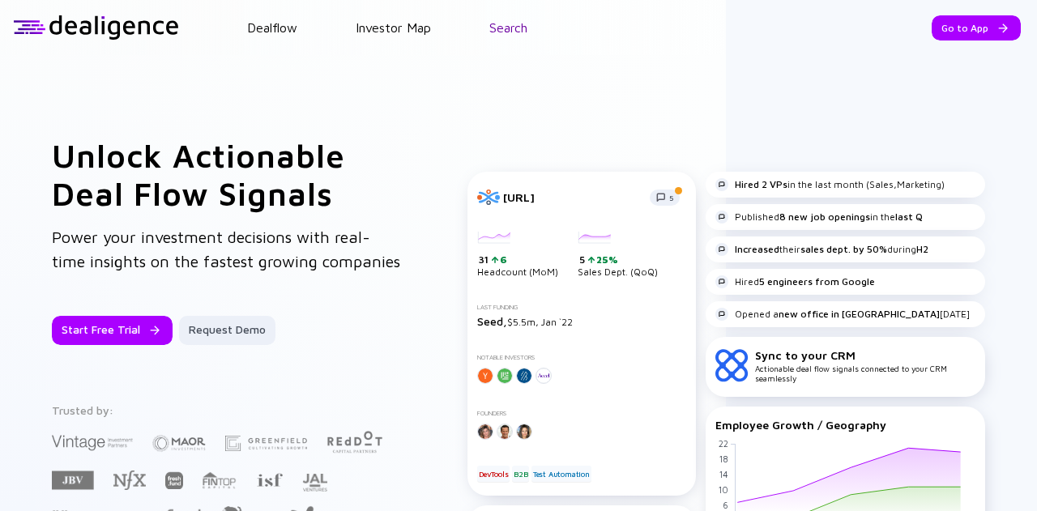
click at [516, 34] on link "Search" at bounding box center [508, 27] width 38 height 15
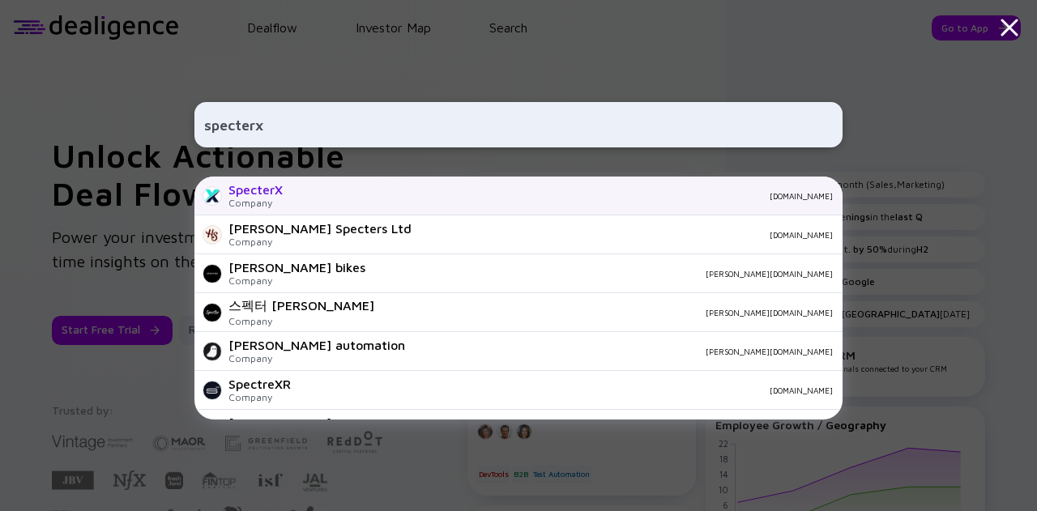
type input "specterx"
click at [267, 194] on div "SpecterX" at bounding box center [256, 189] width 54 height 15
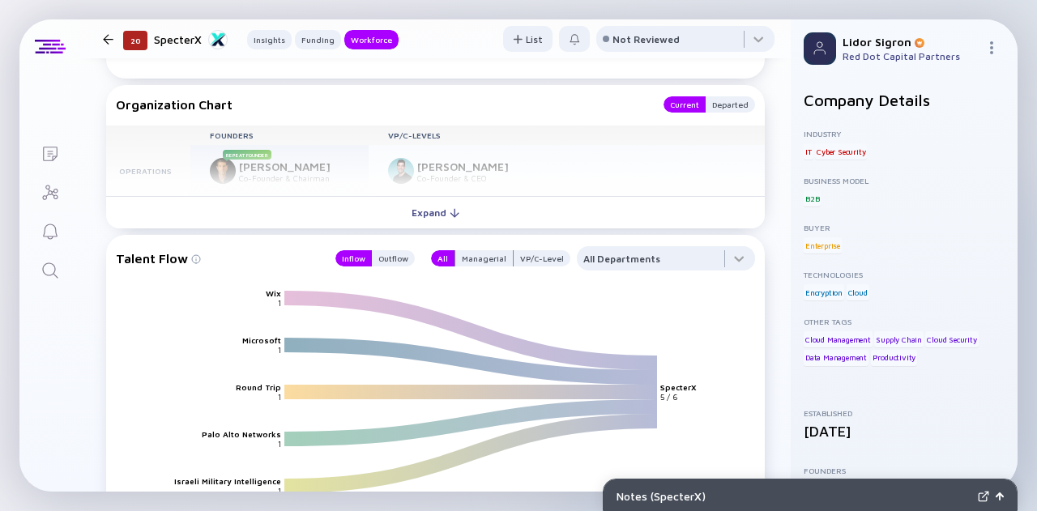
scroll to position [1509, 0]
click at [407, 260] on div "Outflow" at bounding box center [393, 258] width 43 height 16
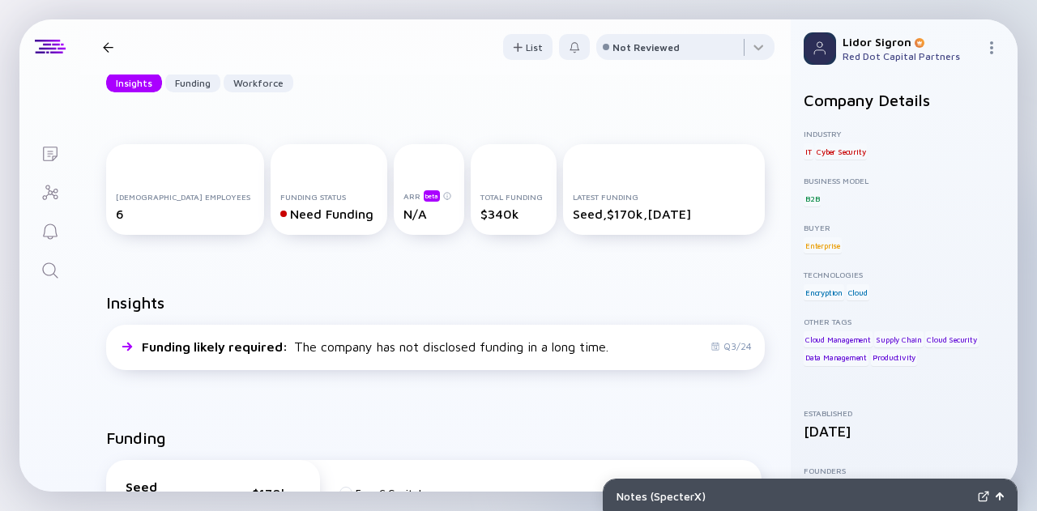
scroll to position [0, 0]
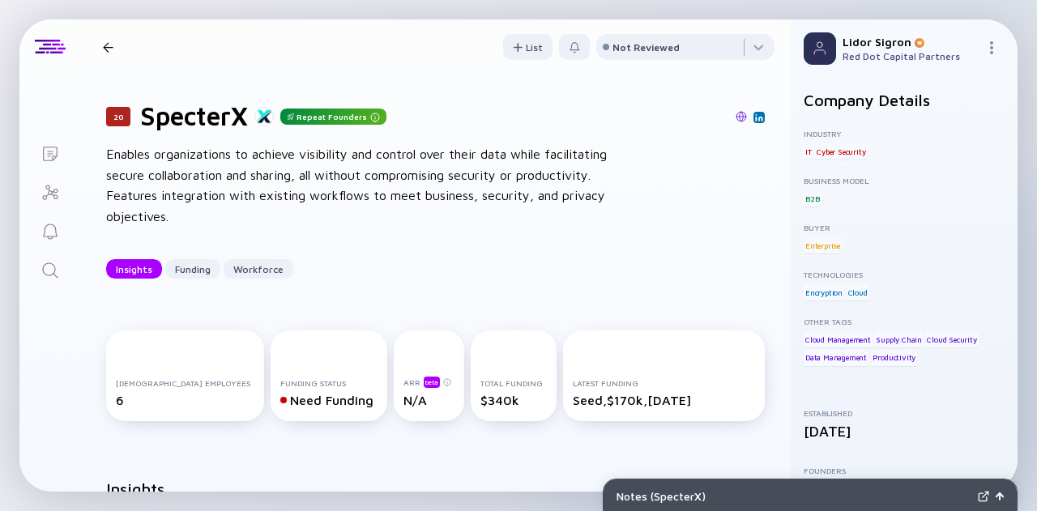
click at [49, 265] on icon "Search" at bounding box center [50, 270] width 19 height 19
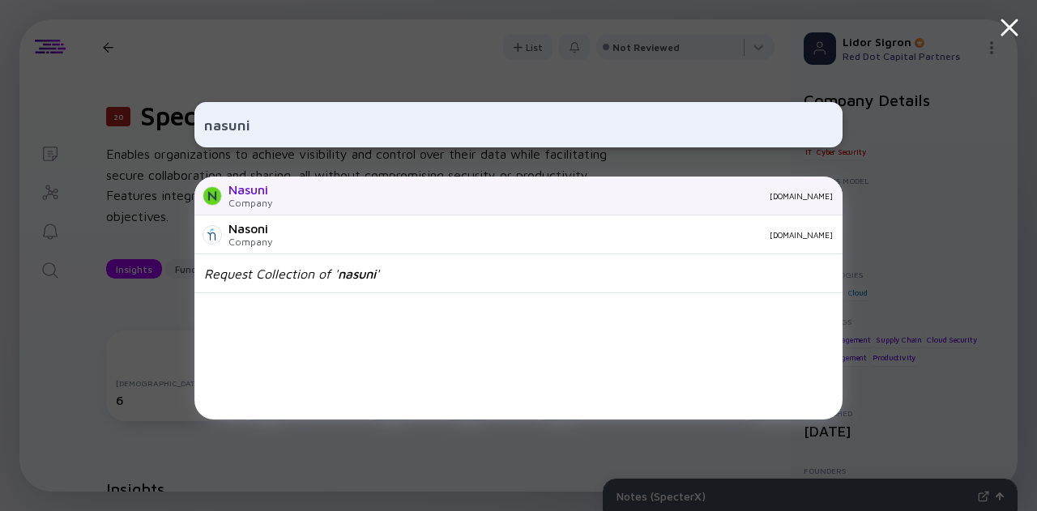
type input "nasuni"
click at [272, 194] on div "Nasuni Company [DOMAIN_NAME]" at bounding box center [518, 196] width 648 height 39
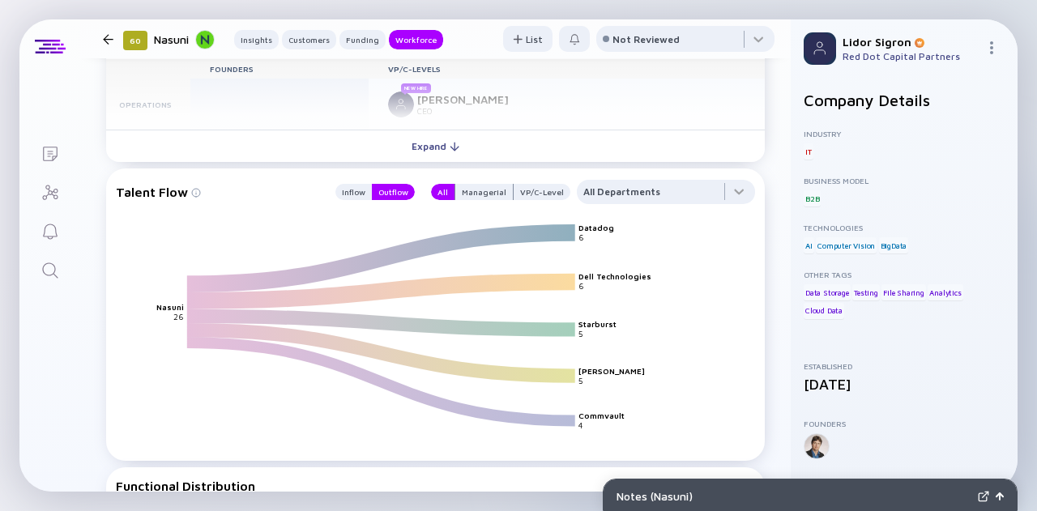
scroll to position [2428, 0]
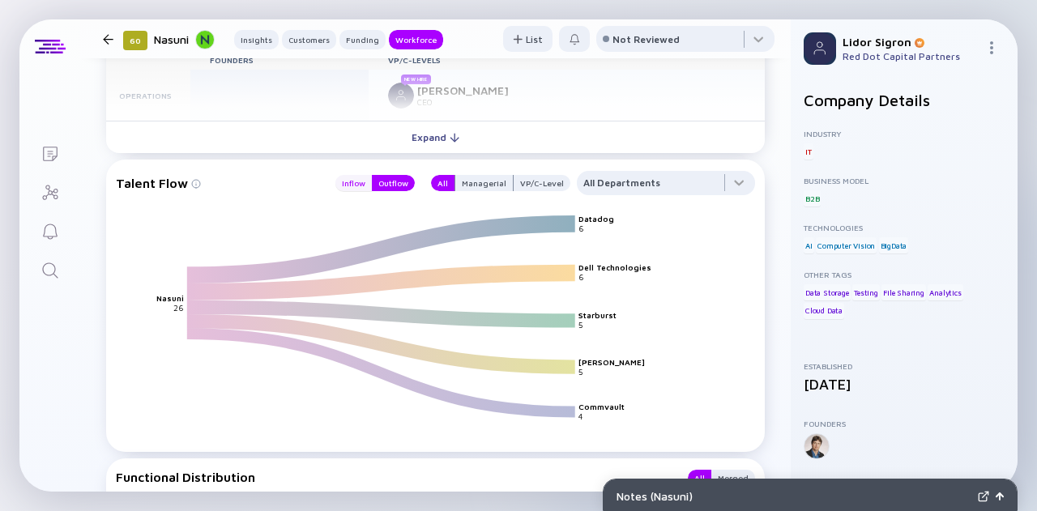
click at [344, 186] on div "Inflow" at bounding box center [353, 183] width 36 height 16
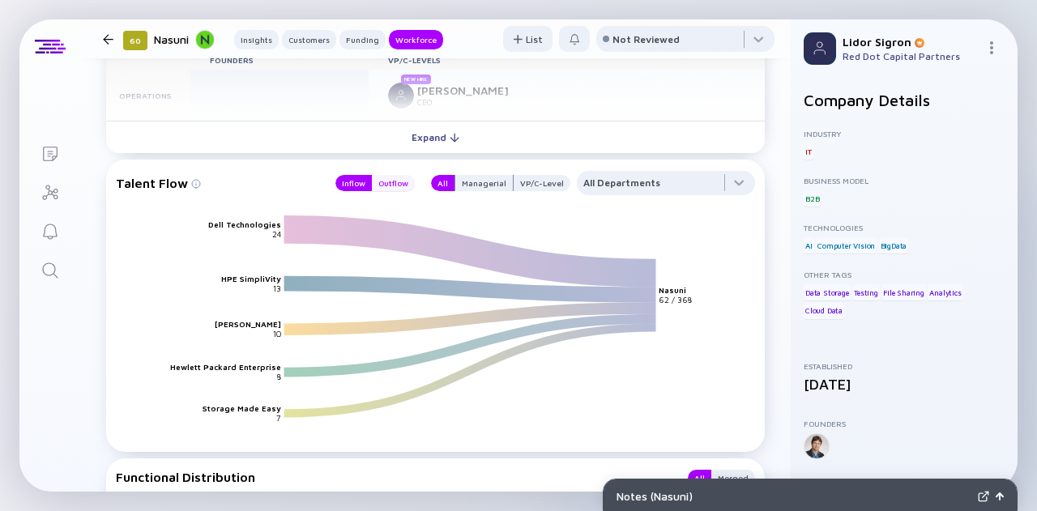
click at [382, 184] on div "Outflow" at bounding box center [393, 183] width 43 height 16
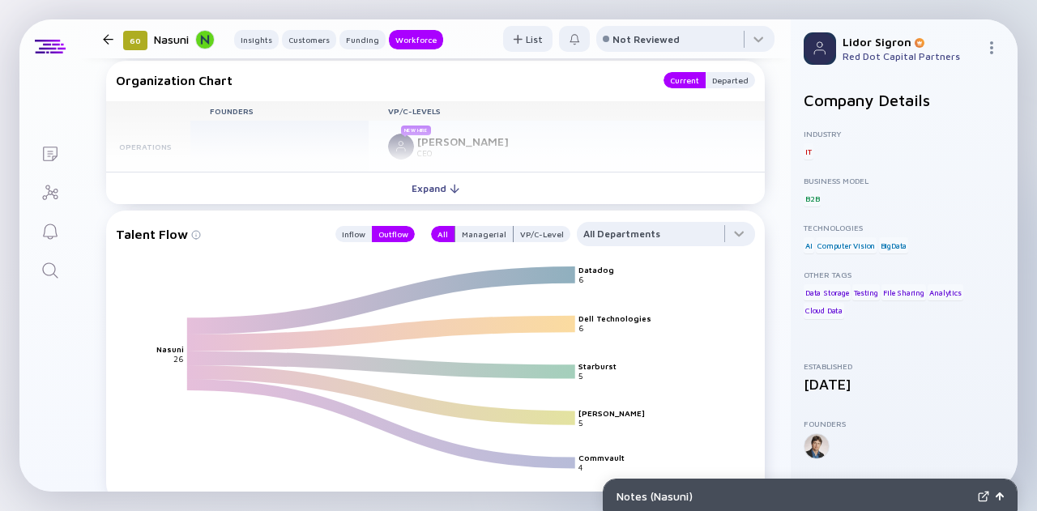
scroll to position [2076, 0]
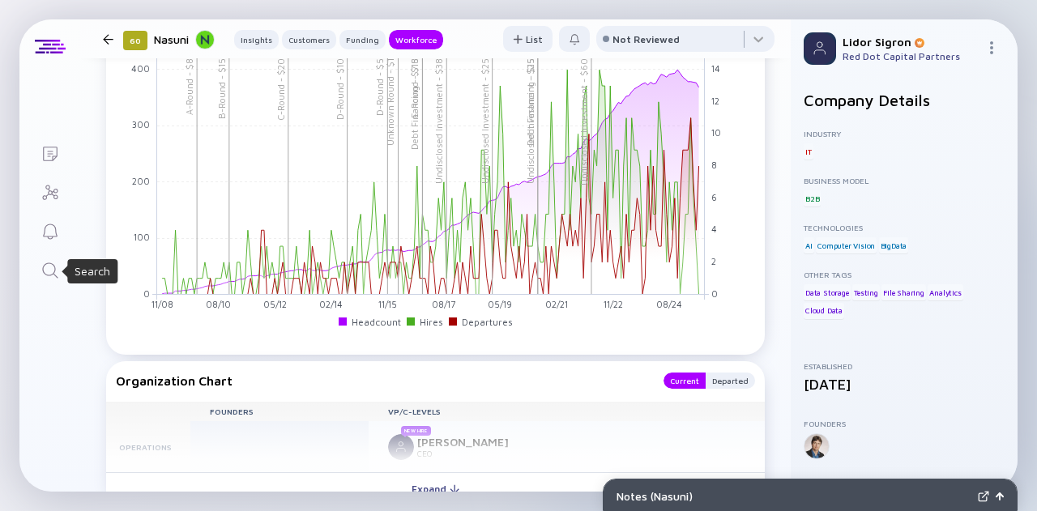
click at [53, 275] on icon "Search" at bounding box center [50, 270] width 19 height 19
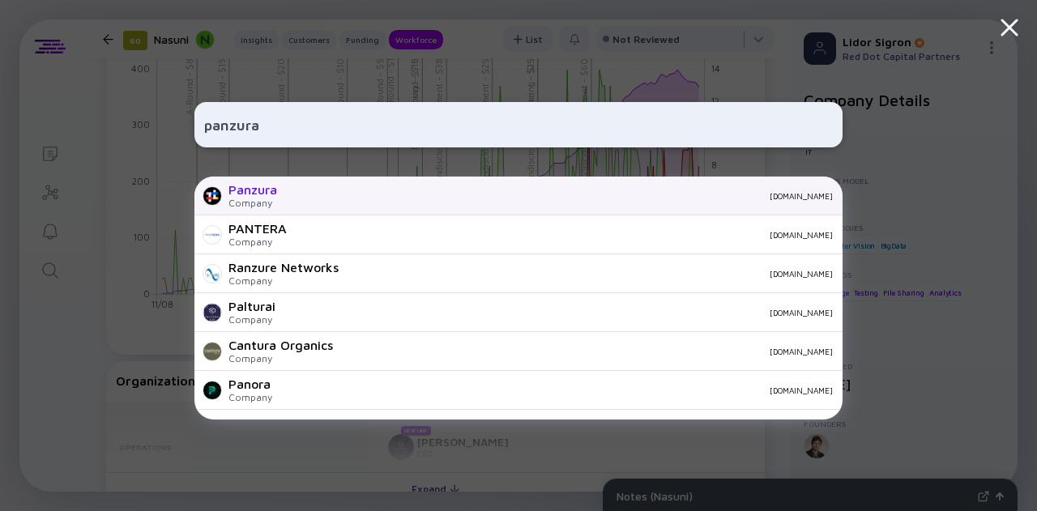
type input "panzura"
click at [277, 182] on div "Panzura Company [DOMAIN_NAME]" at bounding box center [518, 196] width 648 height 39
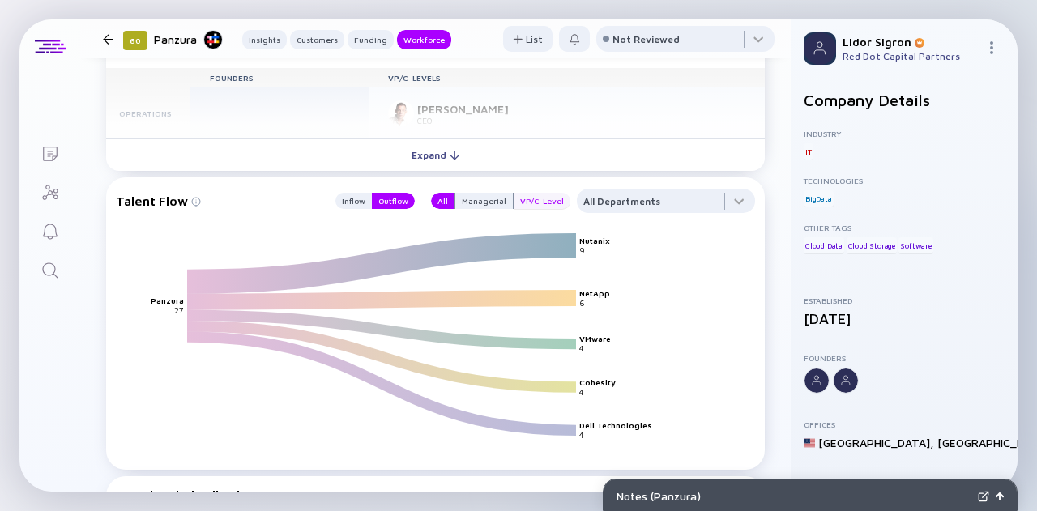
scroll to position [2375, 0]
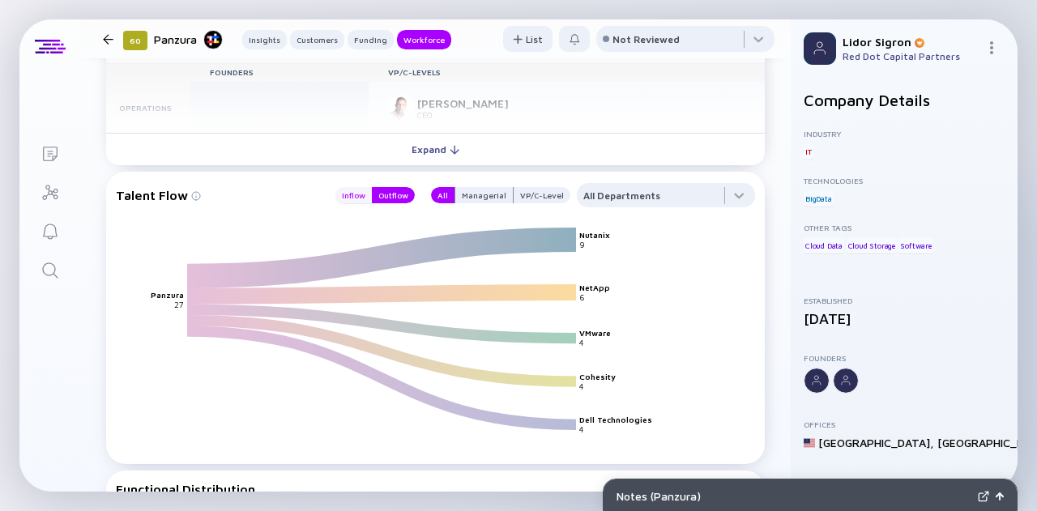
click at [340, 200] on div "Inflow" at bounding box center [353, 195] width 36 height 16
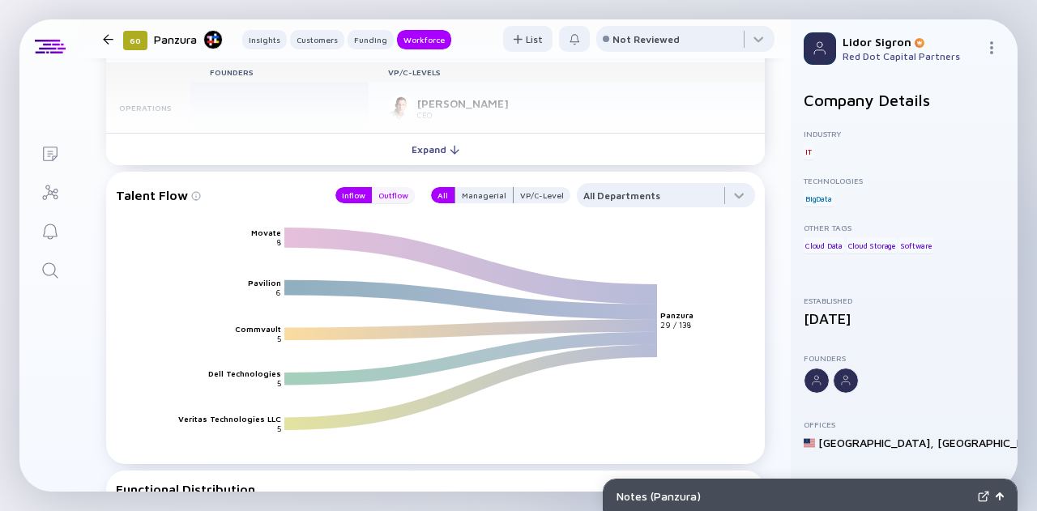
click at [407, 187] on div "Outflow" at bounding box center [393, 195] width 43 height 16
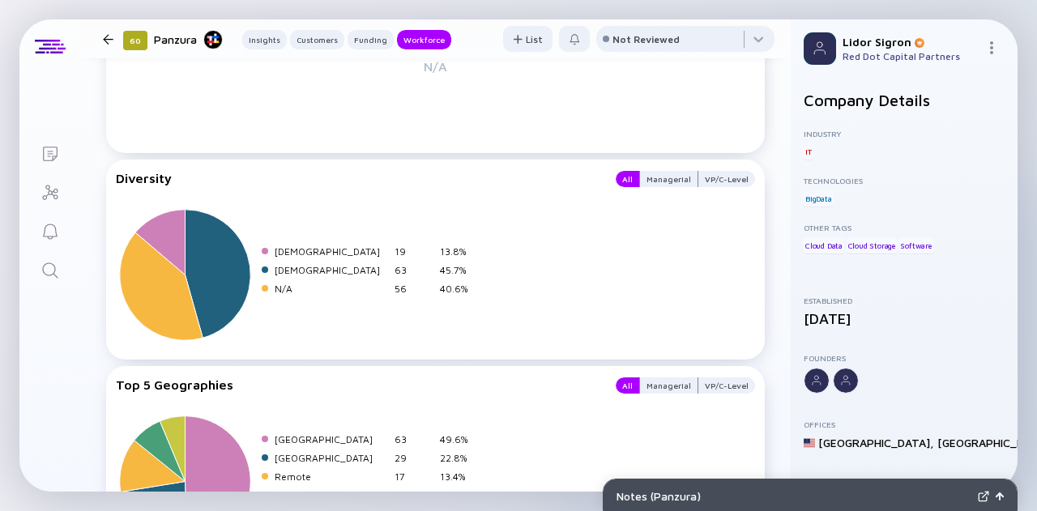
scroll to position [3236, 0]
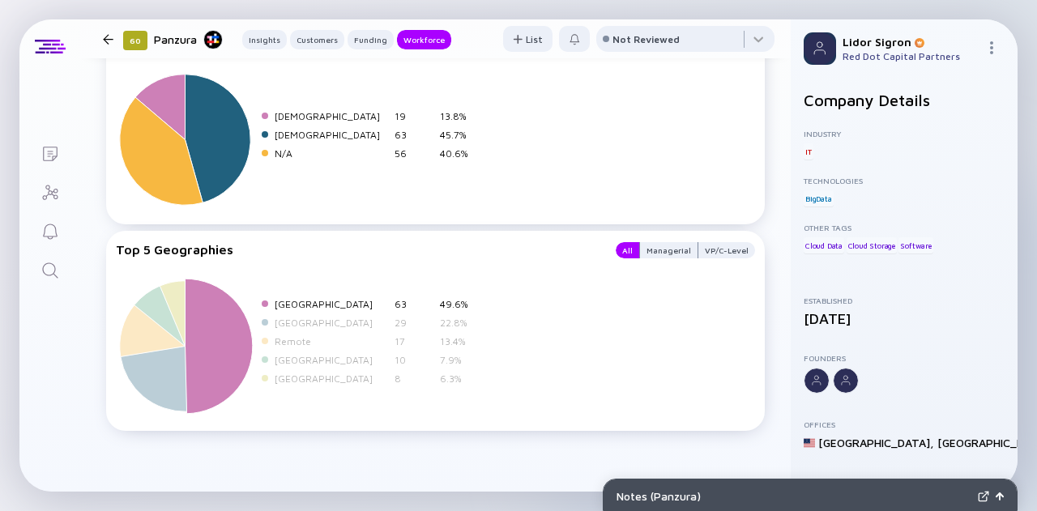
click at [208, 341] on icon at bounding box center [219, 347] width 67 height 135
click at [230, 348] on icon at bounding box center [219, 347] width 67 height 135
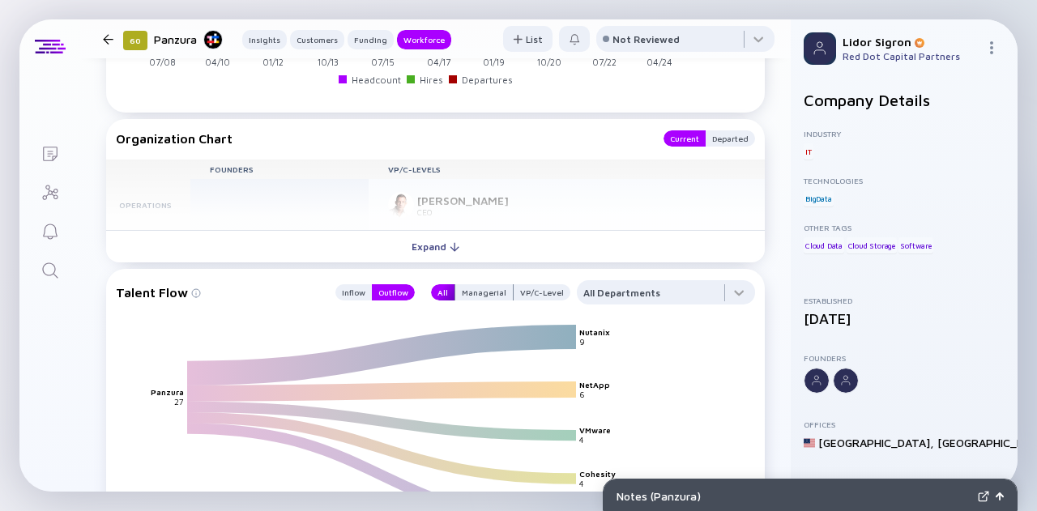
scroll to position [2269, 0]
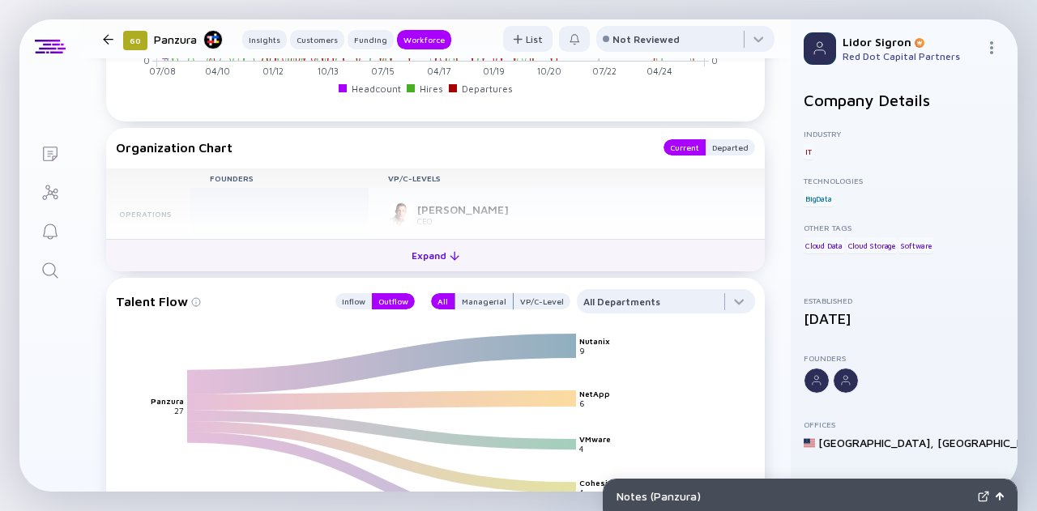
click at [417, 247] on div "Expand" at bounding box center [435, 255] width 67 height 25
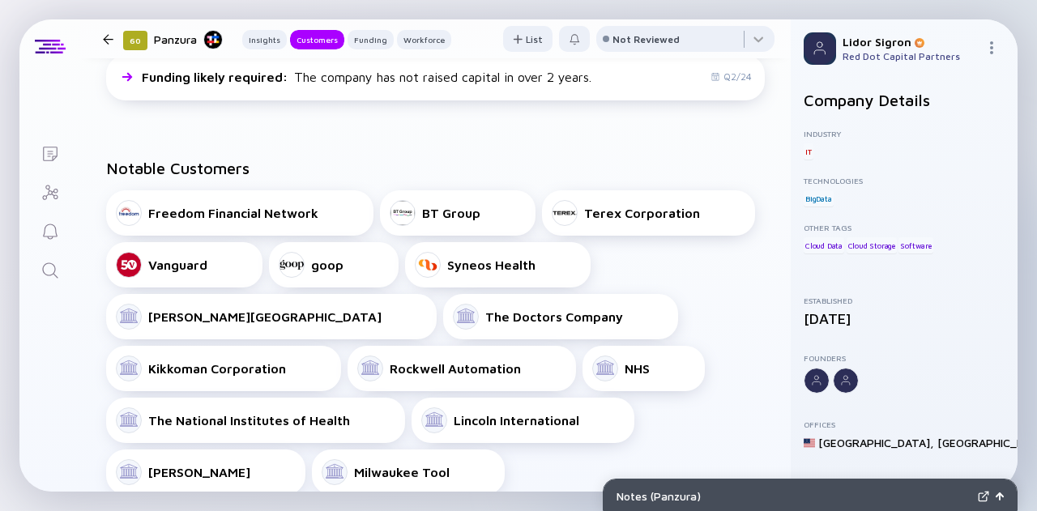
scroll to position [613, 0]
click at [52, 269] on icon "Search" at bounding box center [50, 270] width 19 height 19
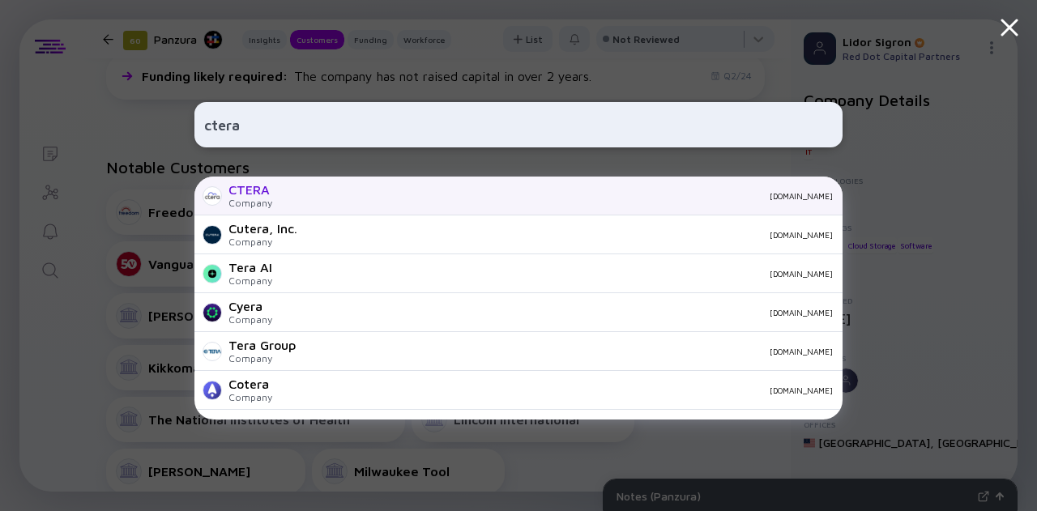
type input "ctera"
click at [269, 193] on div "CTERA" at bounding box center [251, 189] width 44 height 15
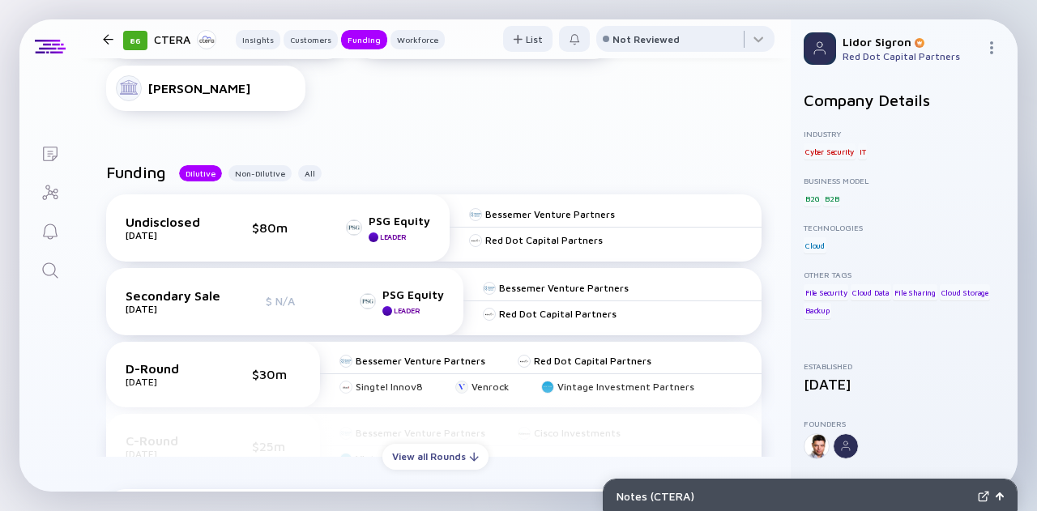
scroll to position [821, 0]
click at [259, 169] on div "Non-Dilutive" at bounding box center [260, 173] width 63 height 16
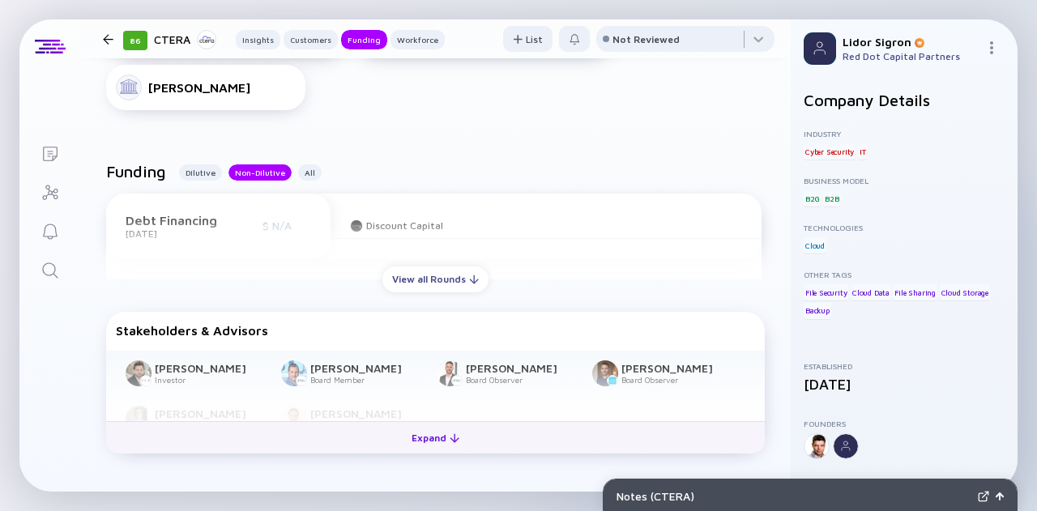
click at [391, 438] on button "Expand" at bounding box center [435, 437] width 659 height 32
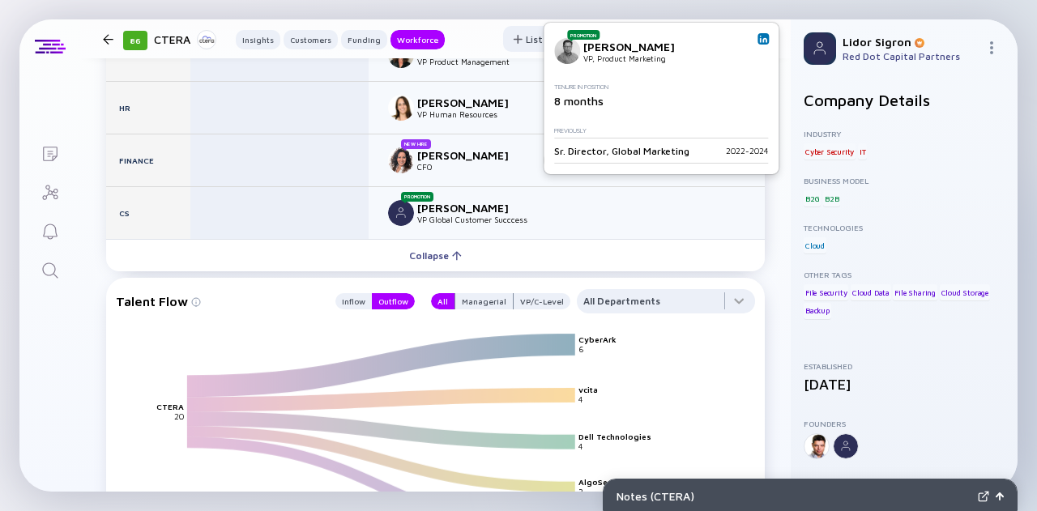
scroll to position [2593, 0]
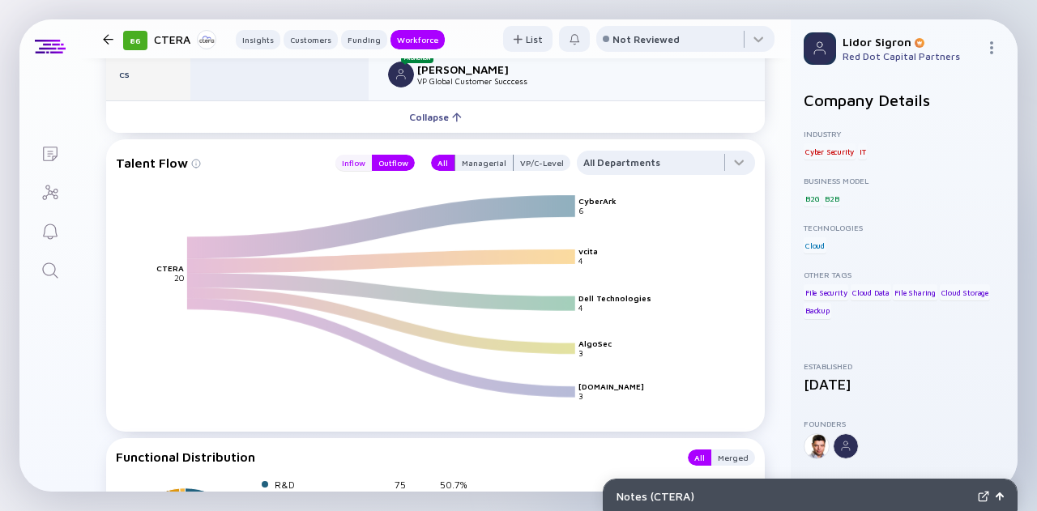
click at [340, 160] on div "Inflow" at bounding box center [353, 163] width 36 height 16
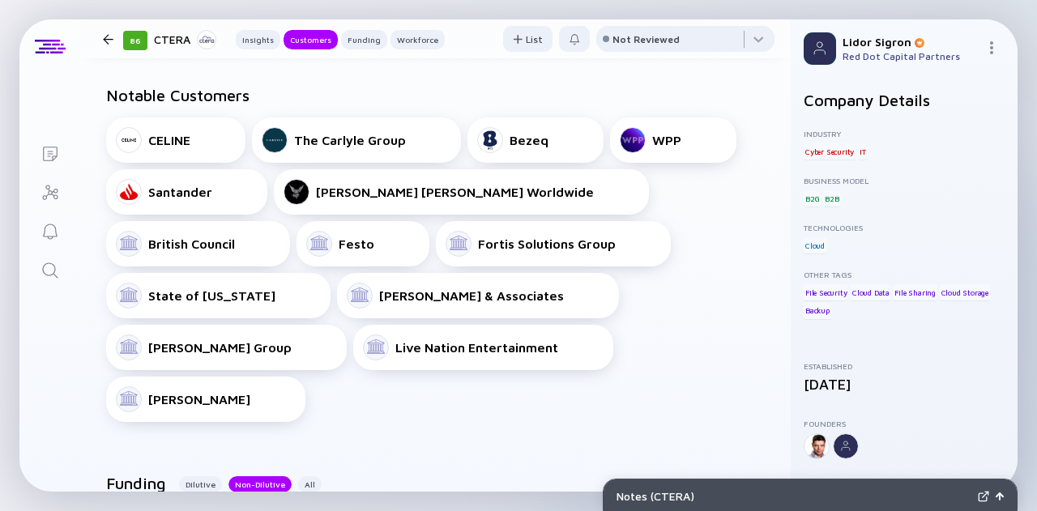
scroll to position [478, 0]
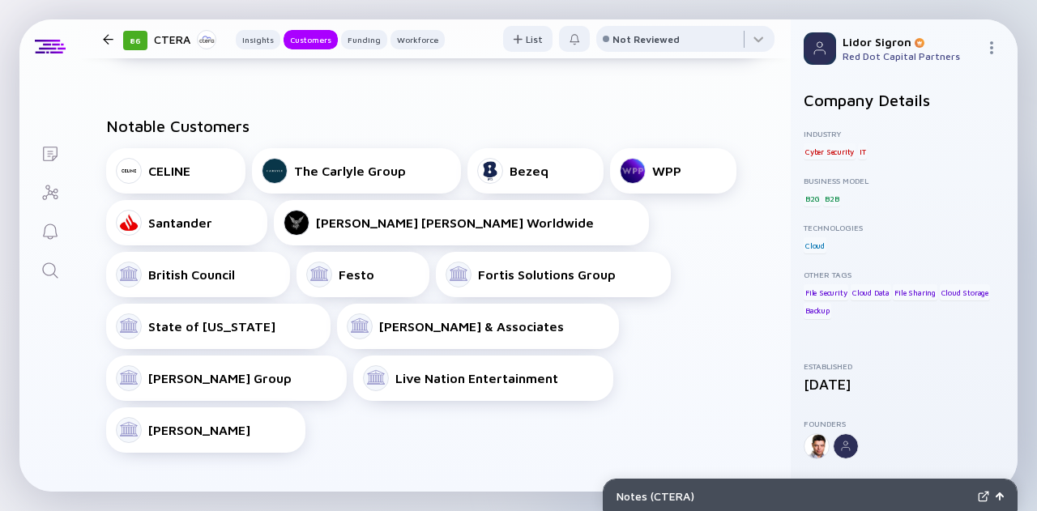
click at [384, 267] on div "Festo" at bounding box center [362, 275] width 113 height 26
drag, startPoint x: 384, startPoint y: 267, endPoint x: 263, endPoint y: 102, distance: 204.5
click at [263, 102] on div "Notable Customers CELINE The Carlyle Group Bezeq WPP Santander J. [PERSON_NAME]…" at bounding box center [435, 285] width 711 height 388
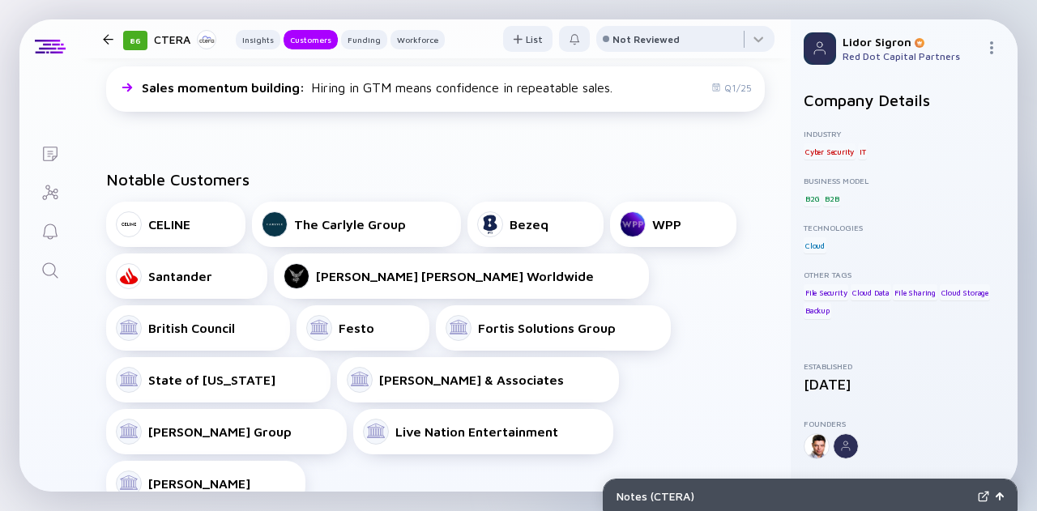
scroll to position [423, 0]
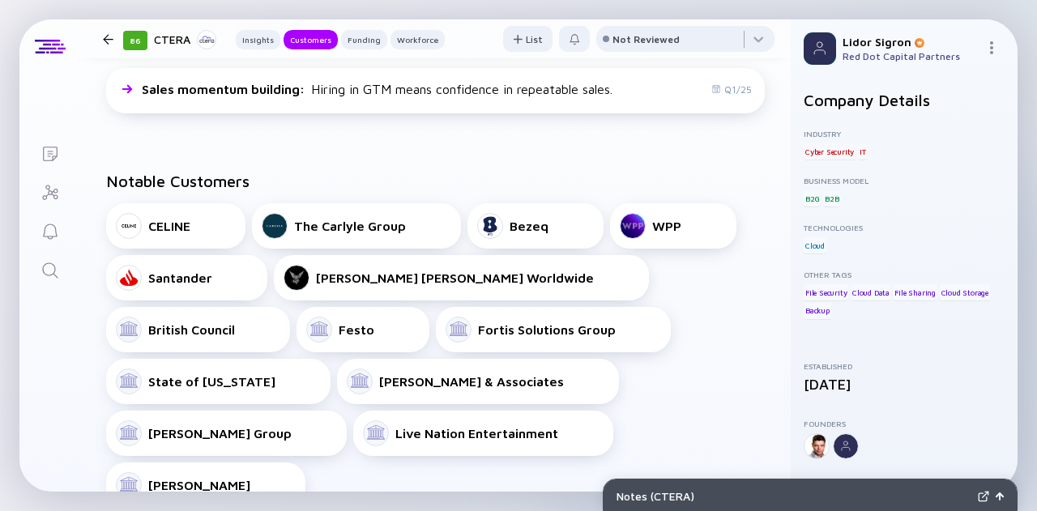
drag, startPoint x: 263, startPoint y: 102, endPoint x: 203, endPoint y: 148, distance: 75.7
click at [203, 148] on div "Notable Customers CELINE The Carlyle Group Bezeq WPP Santander J. [PERSON_NAME]…" at bounding box center [435, 340] width 711 height 388
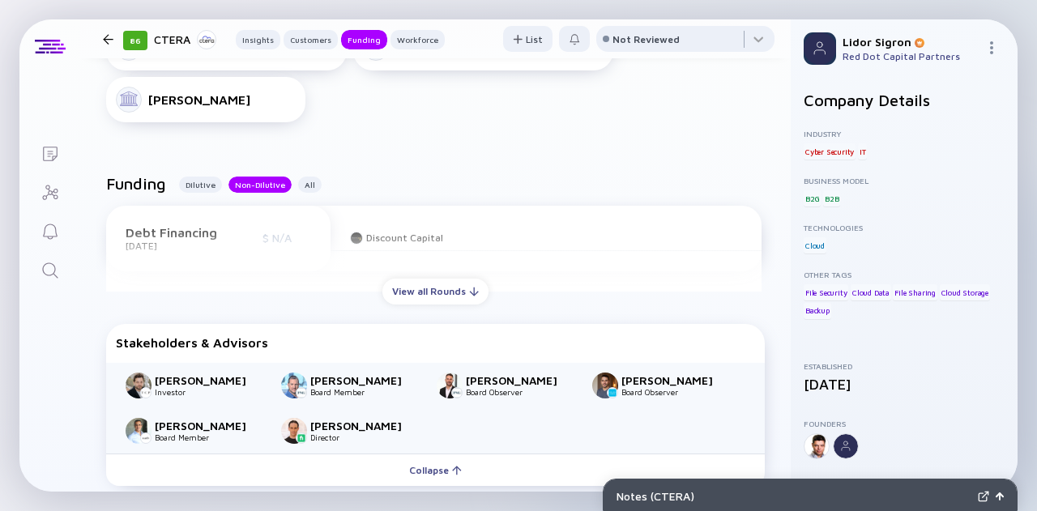
scroll to position [813, 0]
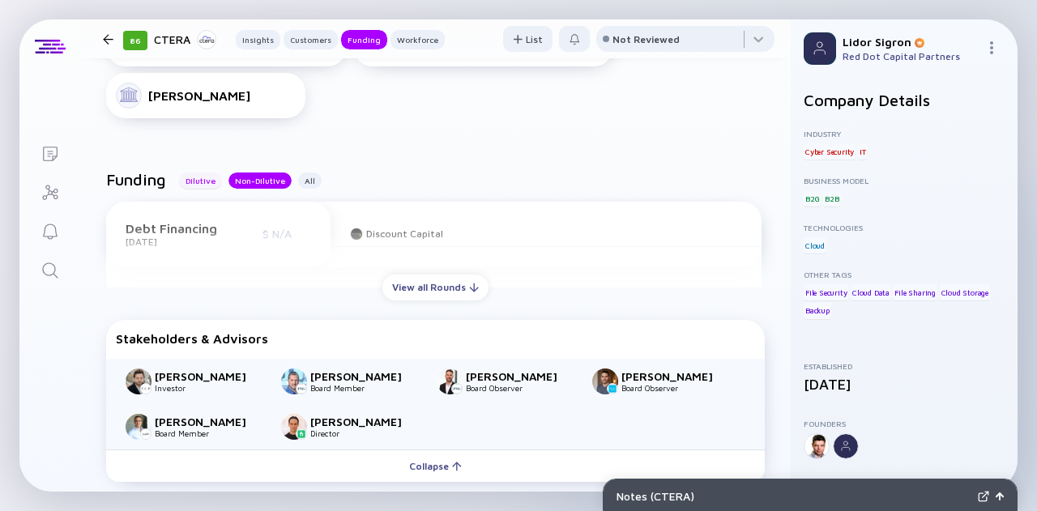
click at [189, 177] on div "Dilutive" at bounding box center [200, 181] width 43 height 16
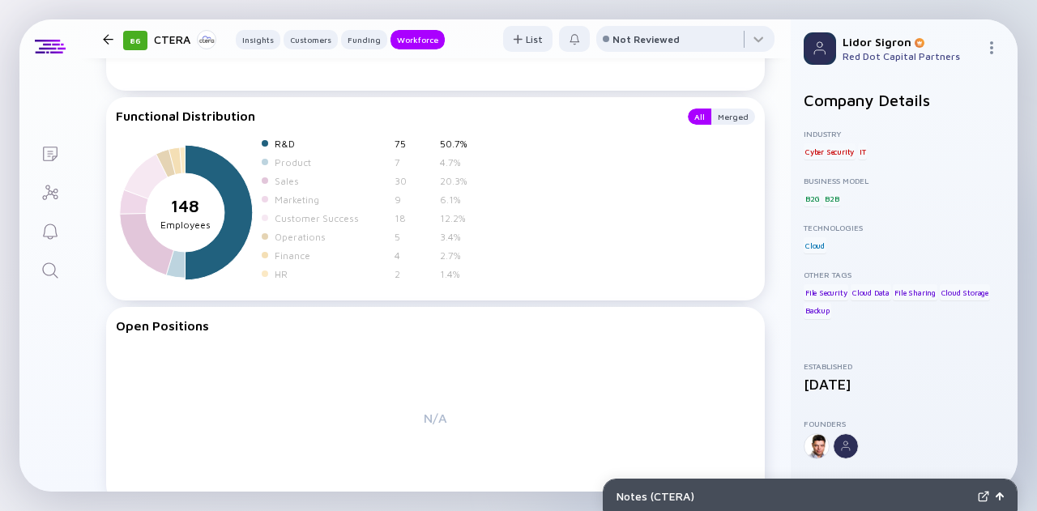
scroll to position [3109, 0]
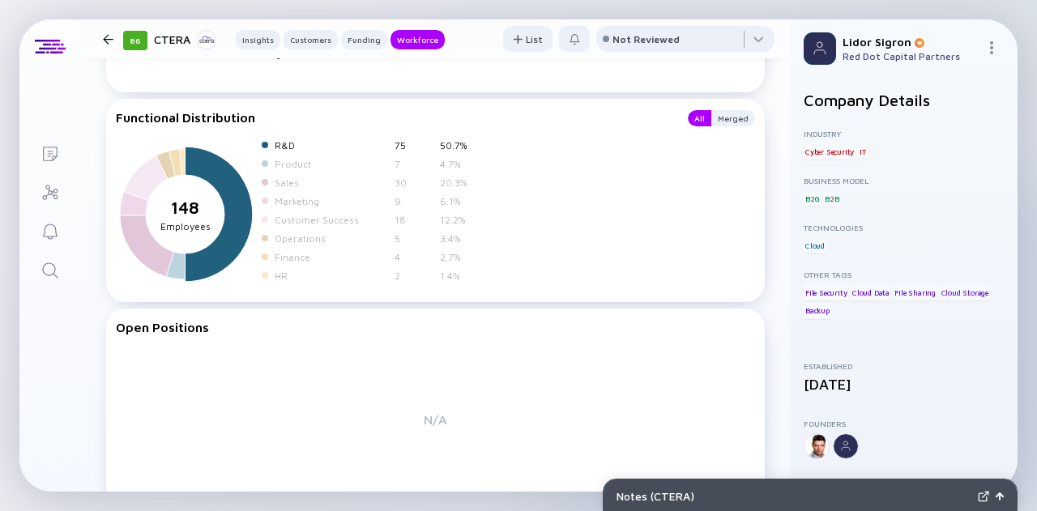
click at [242, 216] on icon at bounding box center [219, 214] width 67 height 135
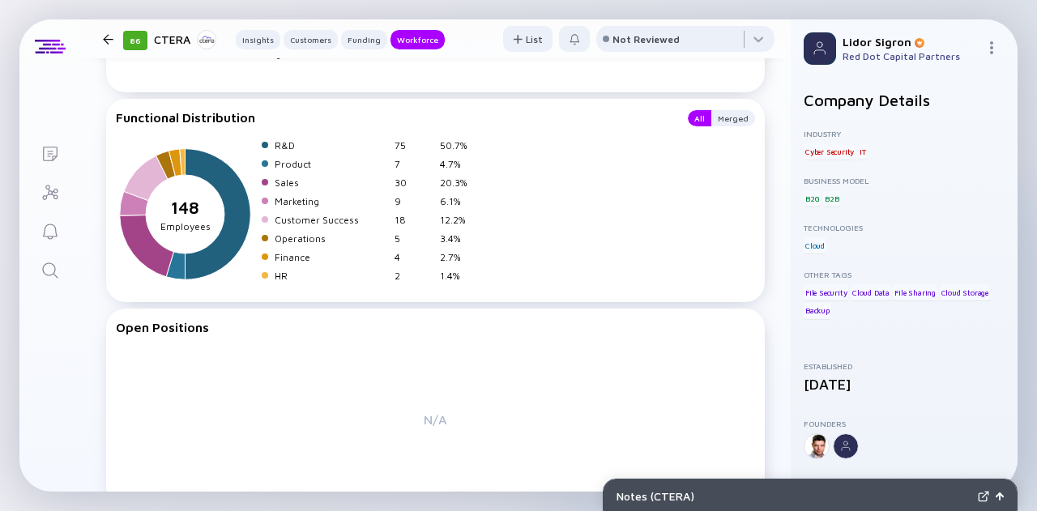
click at [56, 264] on icon "Search" at bounding box center [50, 270] width 19 height 19
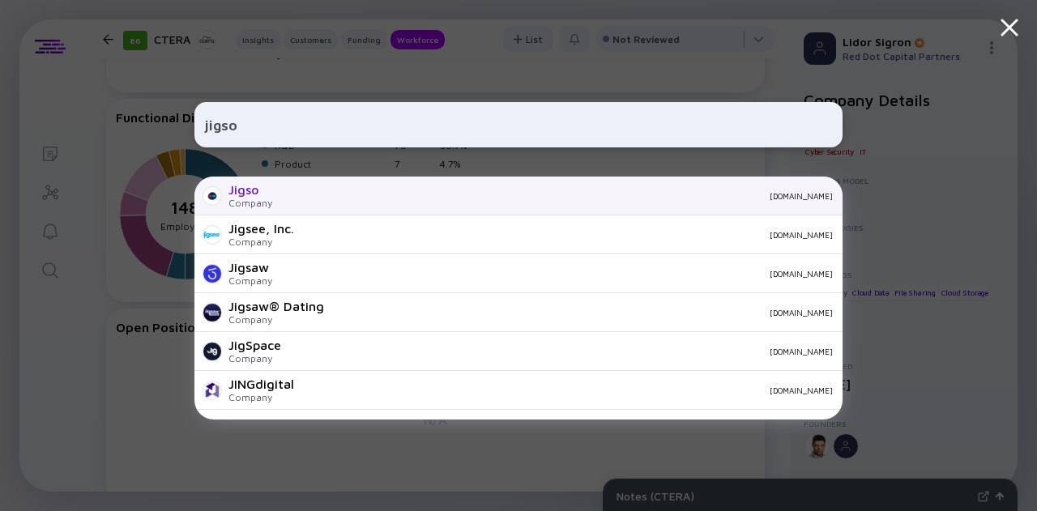
type input "jigso"
click at [241, 192] on div "Jigso" at bounding box center [251, 189] width 44 height 15
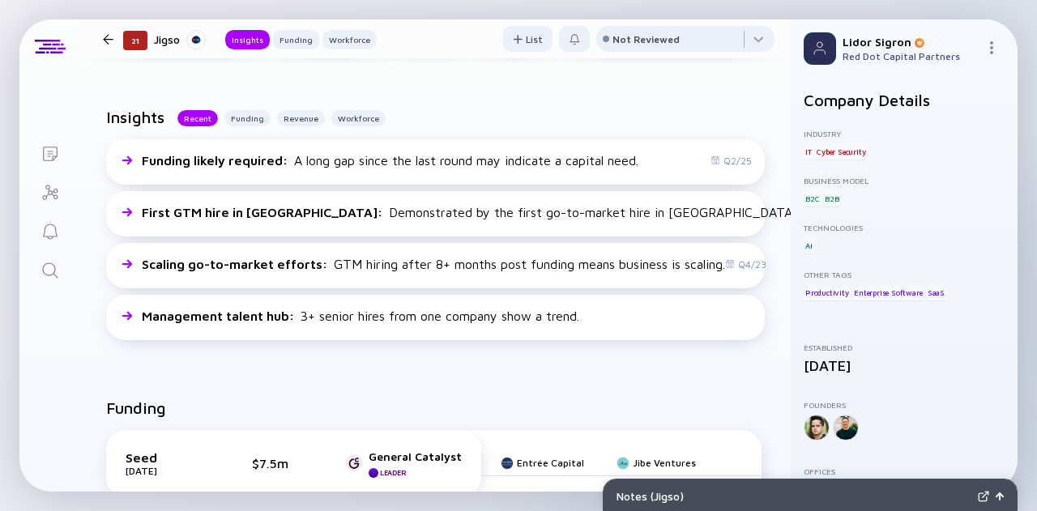
scroll to position [351, 0]
click at [344, 119] on div "Workforce" at bounding box center [358, 119] width 54 height 16
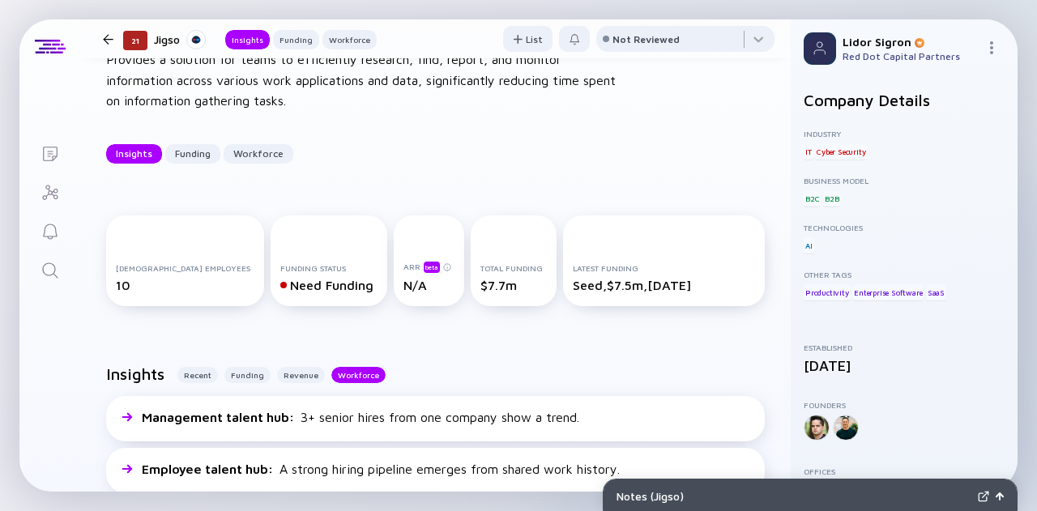
scroll to position [0, 0]
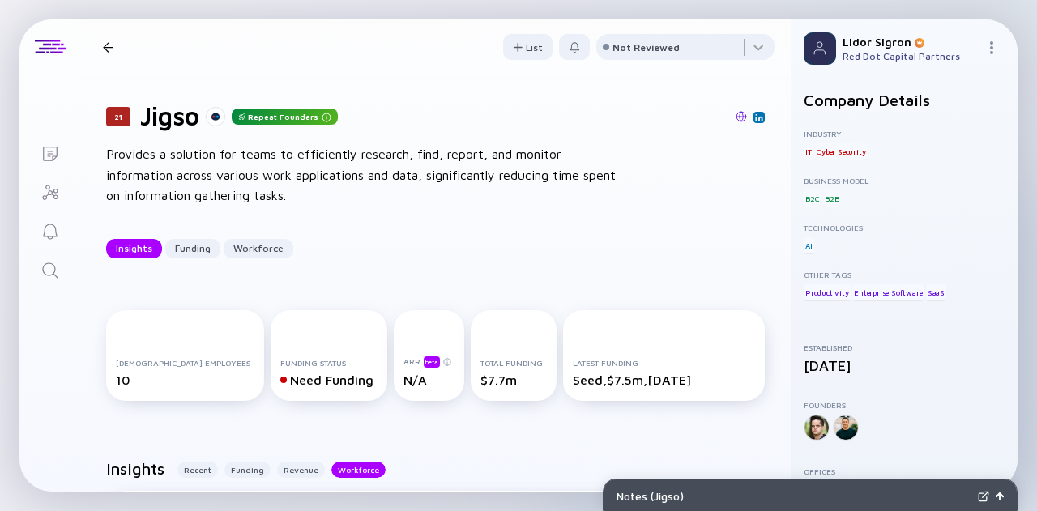
click at [736, 115] on img at bounding box center [741, 116] width 11 height 11
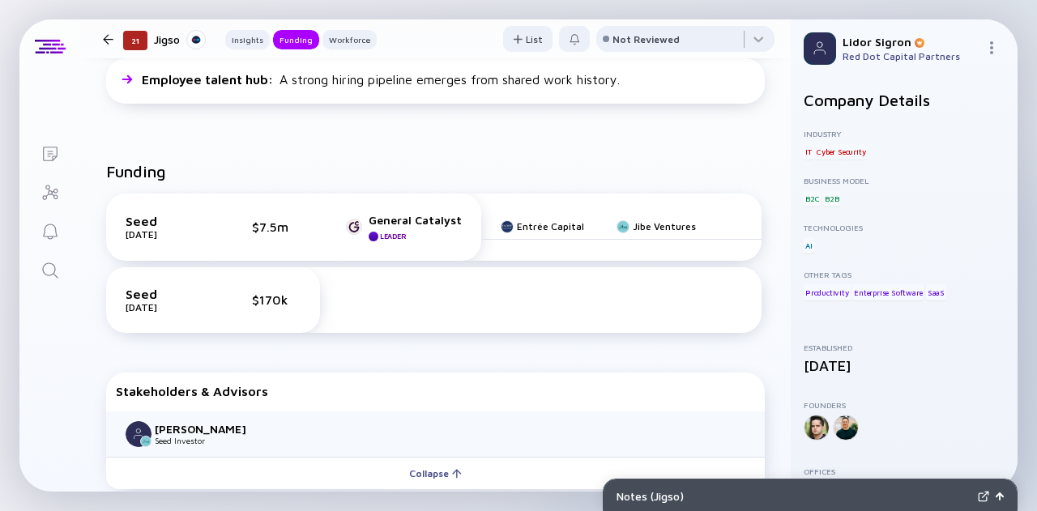
scroll to position [484, 0]
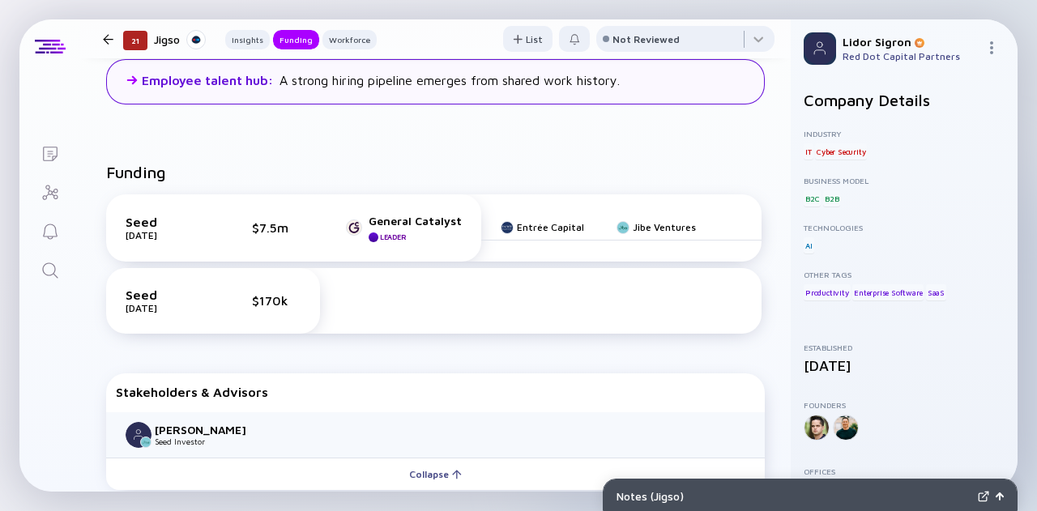
drag, startPoint x: 520, startPoint y: 197, endPoint x: 678, endPoint y: 95, distance: 188.1
click at [678, 95] on div "Employee talent hub : A strong hiring pipeline emerges from shared work history." at bounding box center [435, 81] width 659 height 45
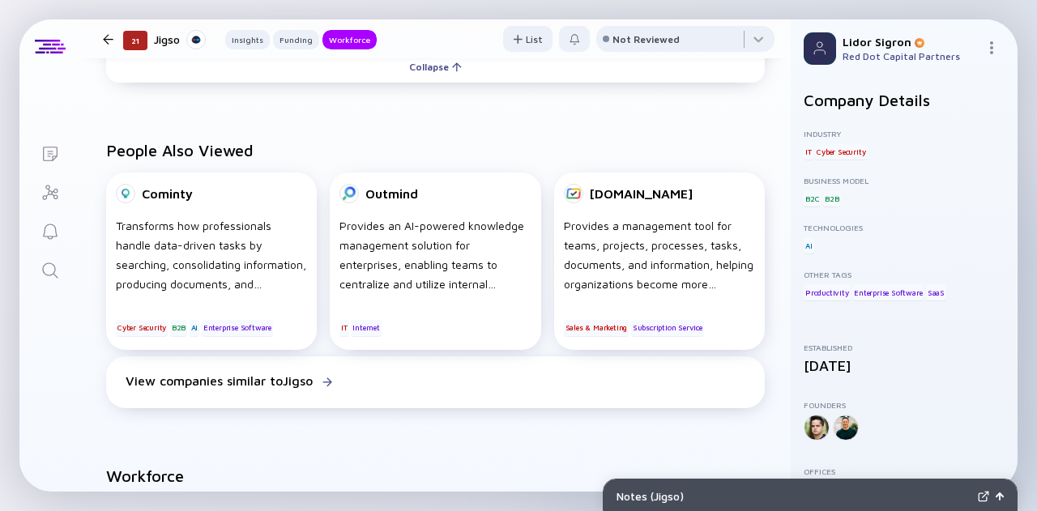
scroll to position [696, 0]
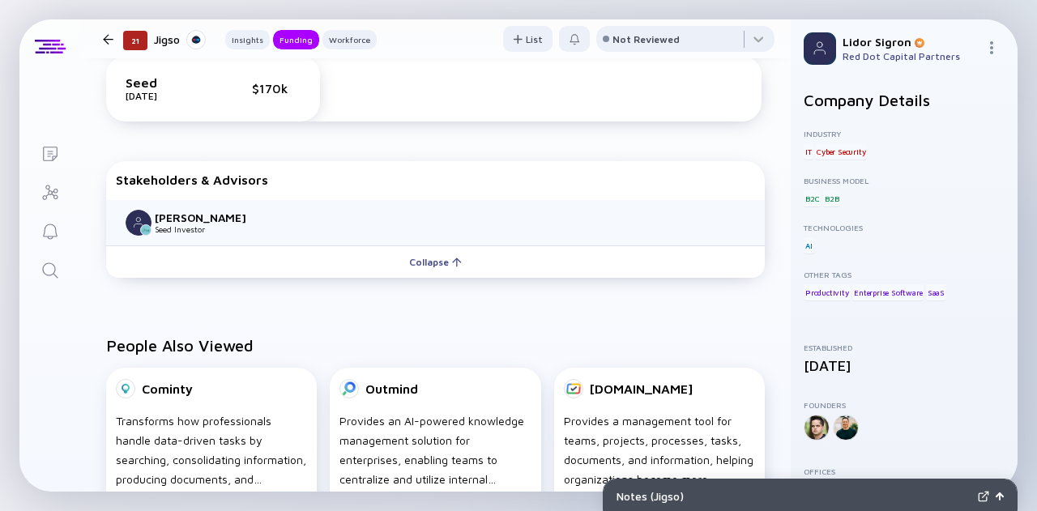
drag, startPoint x: 678, startPoint y: 95, endPoint x: 635, endPoint y: 130, distance: 55.9
click at [635, 130] on div "Seed [DATE] $7.5m General Catalyst Leader Entrée Capital Jibe Ventures Seed [DA…" at bounding box center [435, 55] width 678 height 173
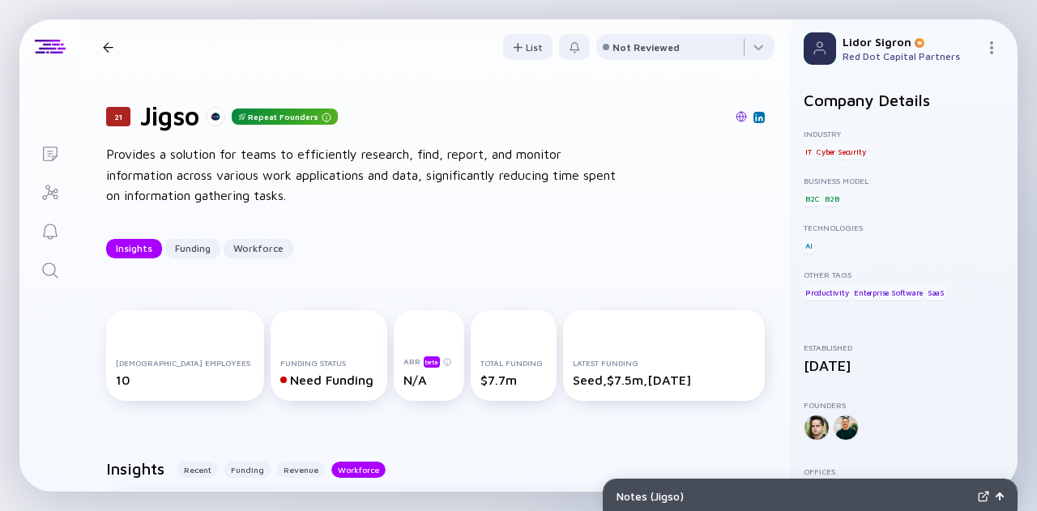
click at [755, 116] on img at bounding box center [759, 117] width 8 height 8
click at [45, 275] on icon "Search" at bounding box center [50, 270] width 19 height 19
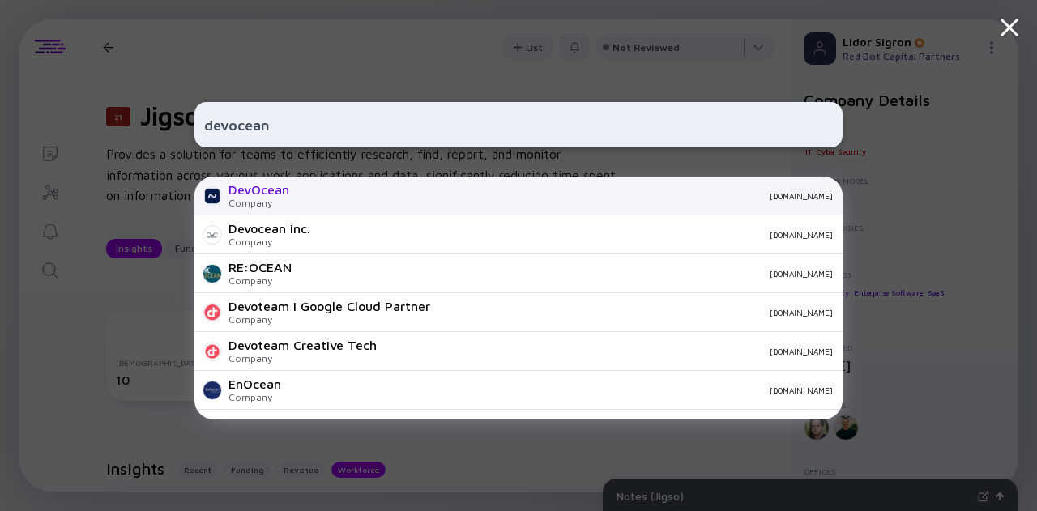
type input "devocean"
click at [256, 198] on div "Company" at bounding box center [259, 203] width 61 height 12
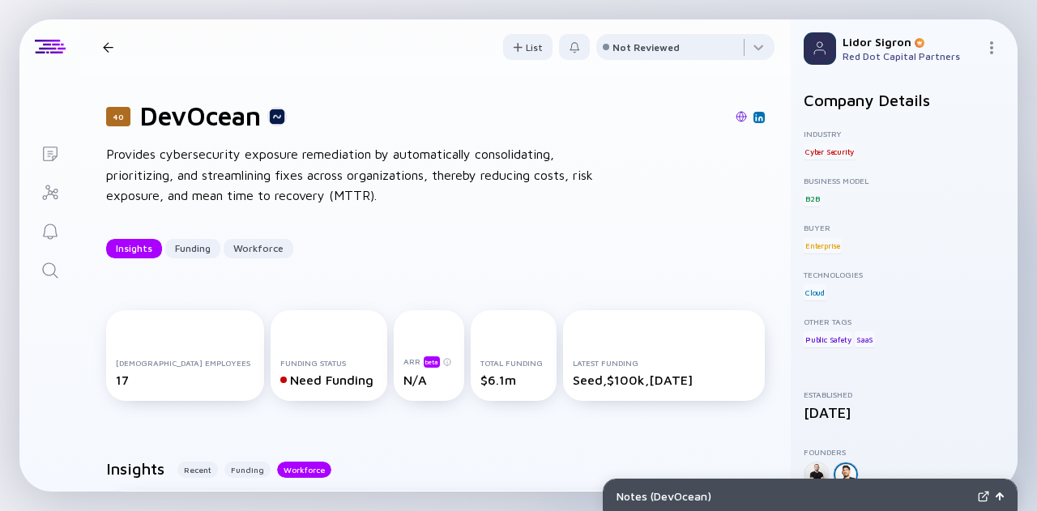
click at [736, 115] on img at bounding box center [741, 116] width 11 height 11
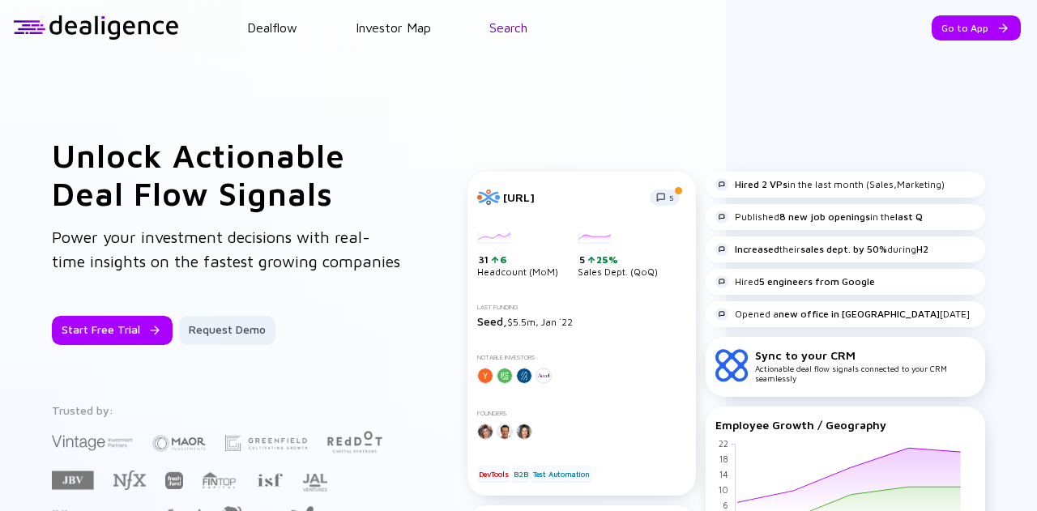
click at [508, 30] on link "Search" at bounding box center [508, 27] width 38 height 15
